Goal: Information Seeking & Learning: Find specific fact

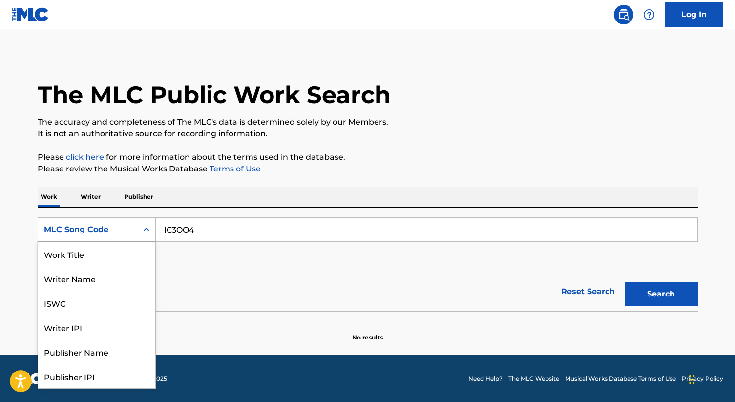
click at [138, 228] on div "Search Form" at bounding box center [147, 230] width 18 height 18
click at [114, 254] on div "Work Title" at bounding box center [96, 254] width 117 height 24
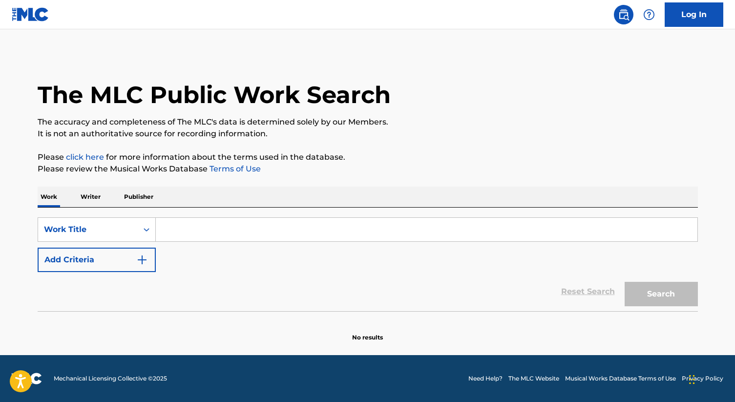
click at [180, 234] on input "Search Form" at bounding box center [427, 229] width 542 height 23
paste input "NO [GEOGRAPHIC_DATA][PERSON_NAME] [PERSON_NAME] [PERSON_NAME]"
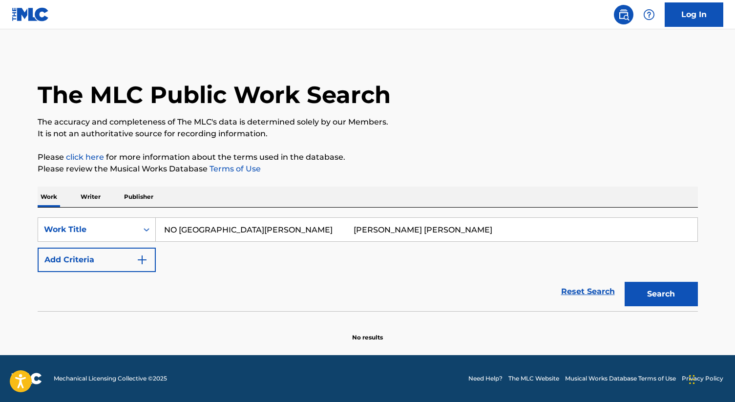
drag, startPoint x: 317, startPoint y: 230, endPoint x: 611, endPoint y: 247, distance: 294.5
click at [611, 247] on div "SearchWithCriteria51466353-32f7-47af-b275-0ec780a07bdc Work Title NO [GEOGRAPHI…" at bounding box center [368, 244] width 660 height 55
type input "NO [GEOGRAPHIC_DATA][PERSON_NAME]"
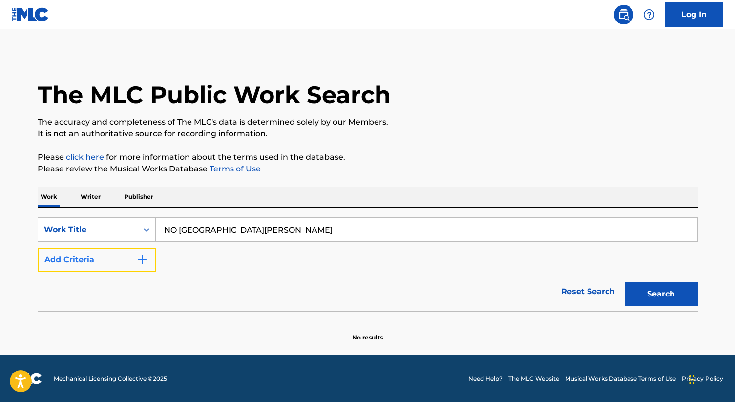
click at [126, 265] on button "Add Criteria" at bounding box center [97, 260] width 118 height 24
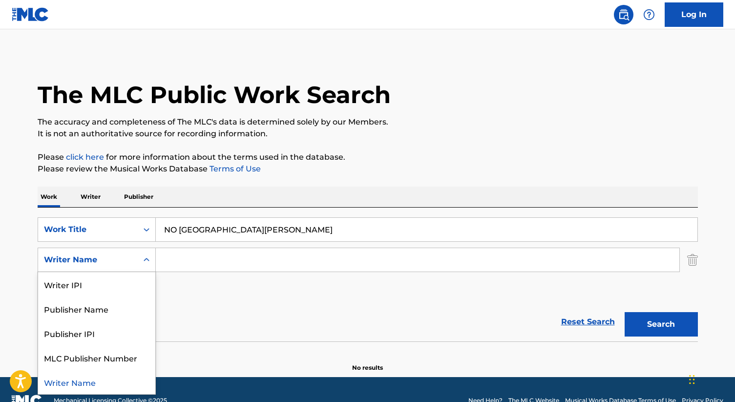
click at [114, 261] on div "Writer Name" at bounding box center [88, 260] width 88 height 12
click at [195, 261] on input "Search Form" at bounding box center [418, 259] width 524 height 23
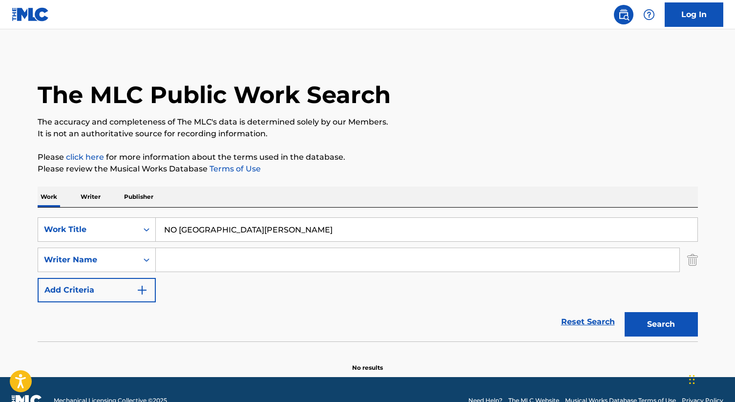
paste input "[PERSON_NAME] [PERSON_NAME]"
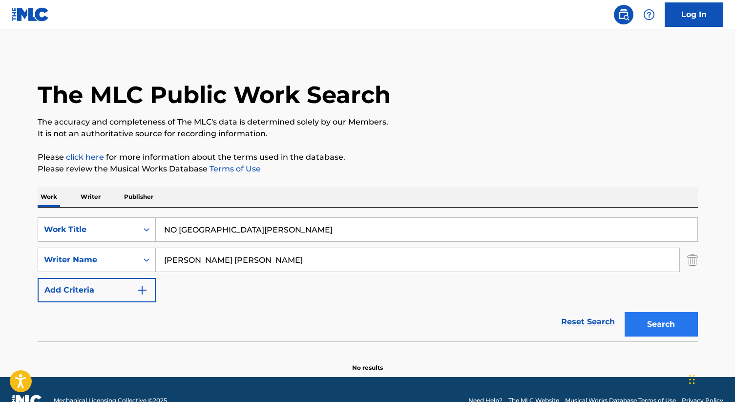
type input "[PERSON_NAME] [PERSON_NAME]"
click at [630, 333] on button "Search" at bounding box center [661, 324] width 73 height 24
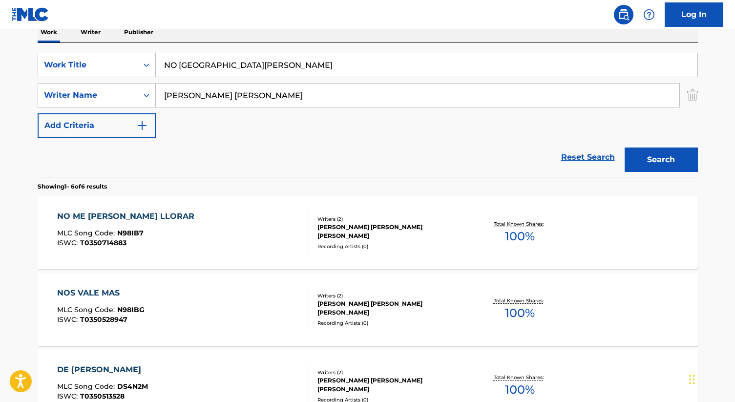
scroll to position [179, 0]
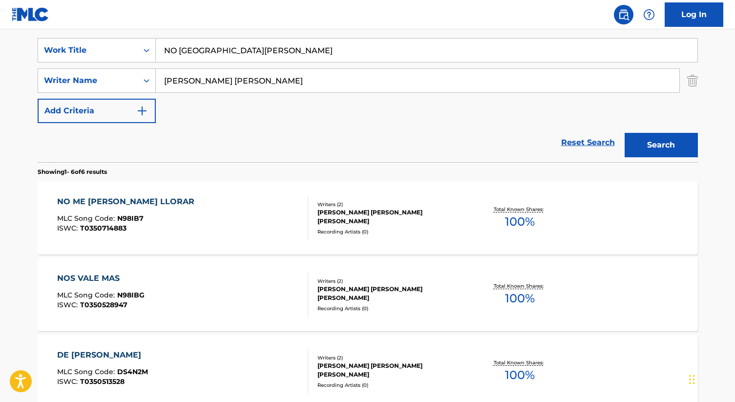
click at [361, 211] on div "[PERSON_NAME] [PERSON_NAME] [PERSON_NAME]" at bounding box center [392, 217] width 148 height 18
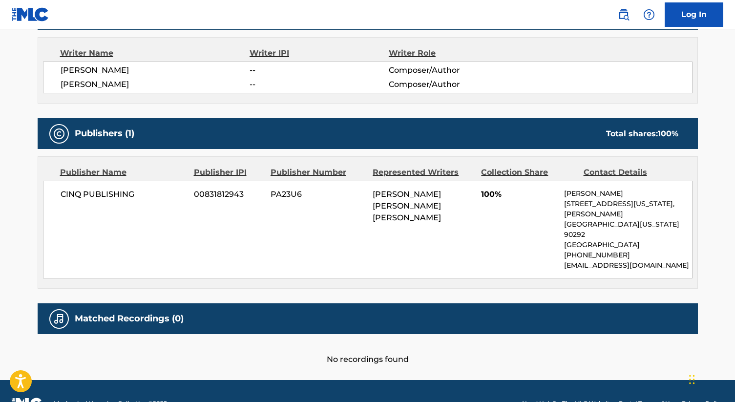
scroll to position [348, 0]
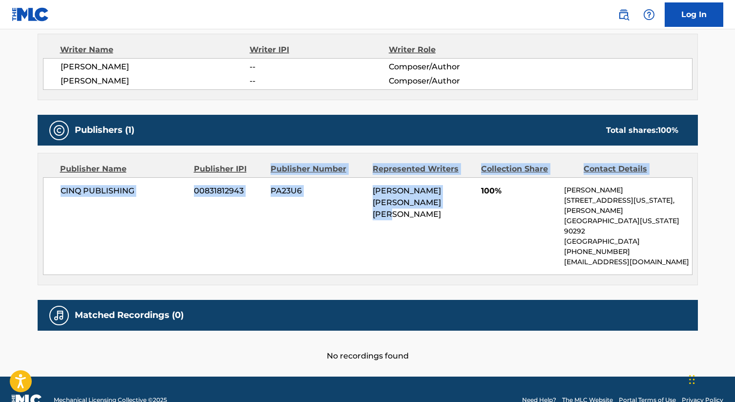
drag, startPoint x: 361, startPoint y: 211, endPoint x: 357, endPoint y: 160, distance: 50.6
click at [357, 160] on div "Publisher Name Publisher IPI Publisher Number Represented Writers Collection Sh…" at bounding box center [367, 218] width 659 height 131
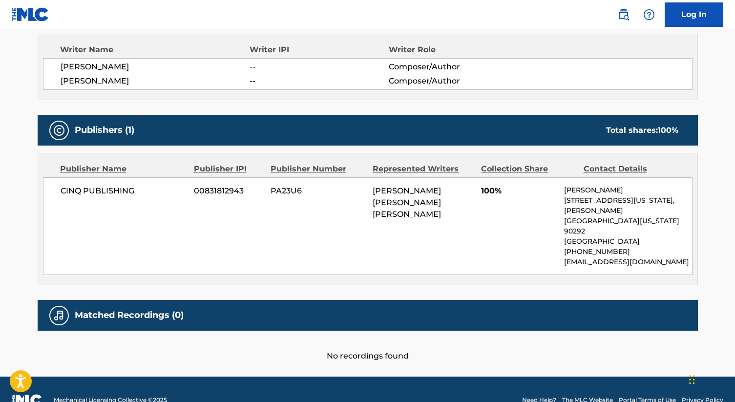
scroll to position [179, 0]
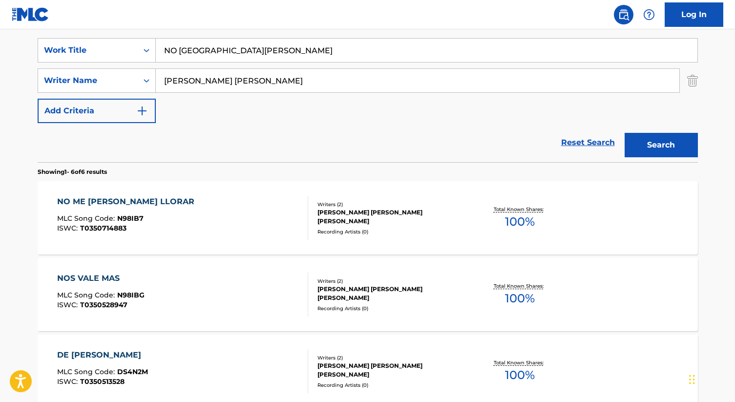
click at [363, 288] on div "[PERSON_NAME] [PERSON_NAME] [PERSON_NAME]" at bounding box center [392, 294] width 148 height 18
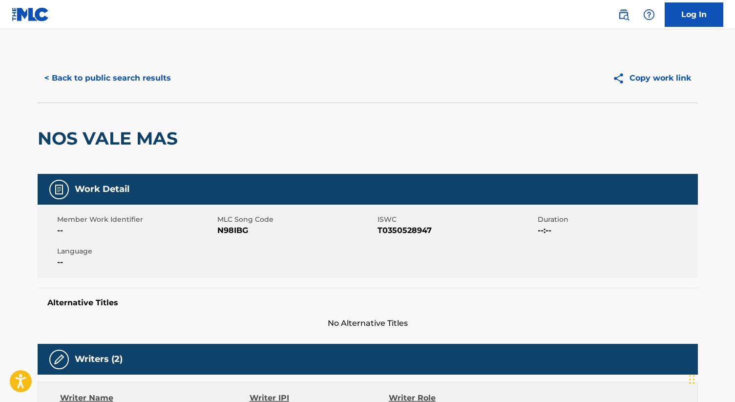
click at [324, 127] on div "NOS VALE MAS" at bounding box center [368, 138] width 660 height 71
